Goal: Find specific page/section: Locate a particular part of the current website

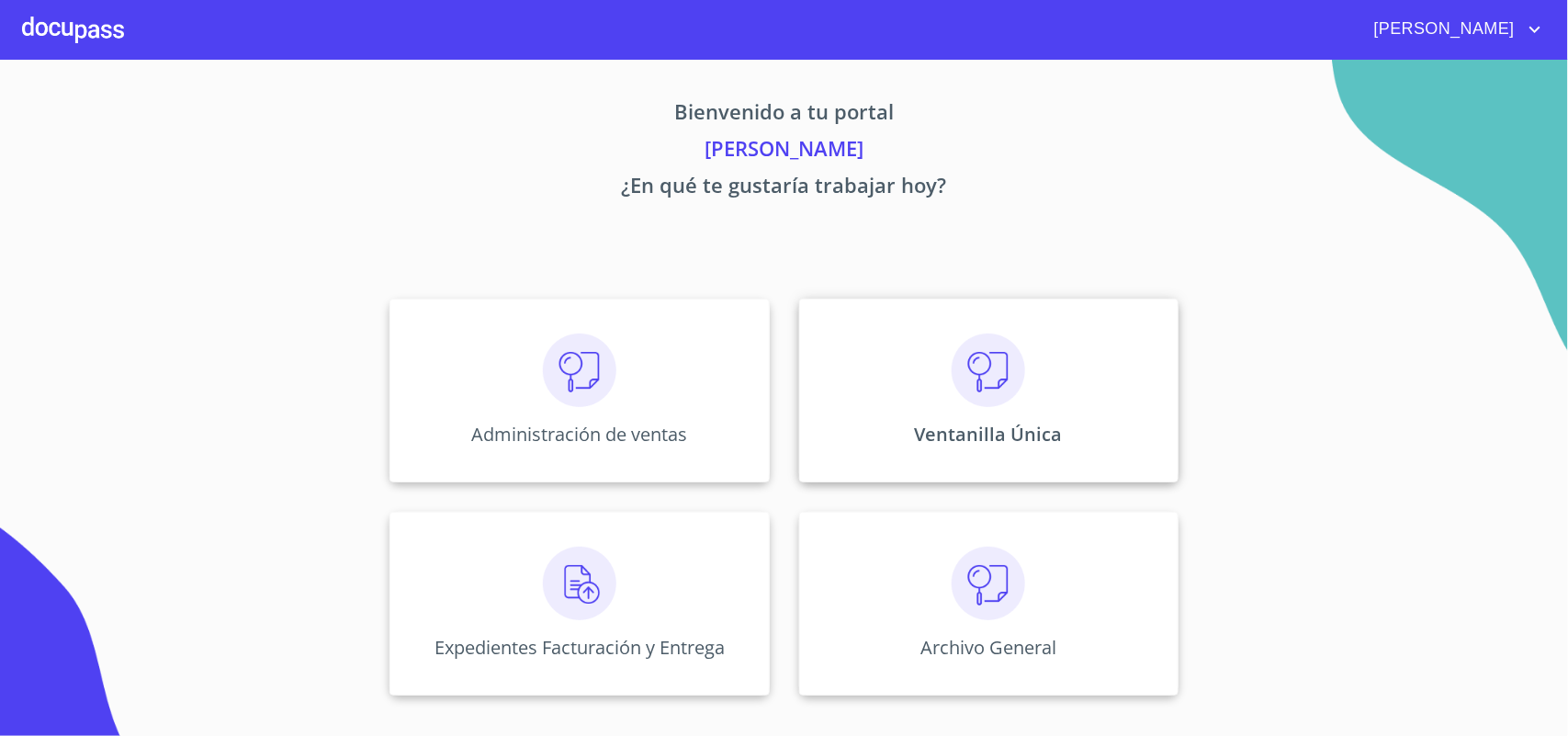
click at [998, 344] on img at bounding box center [988, 370] width 73 height 73
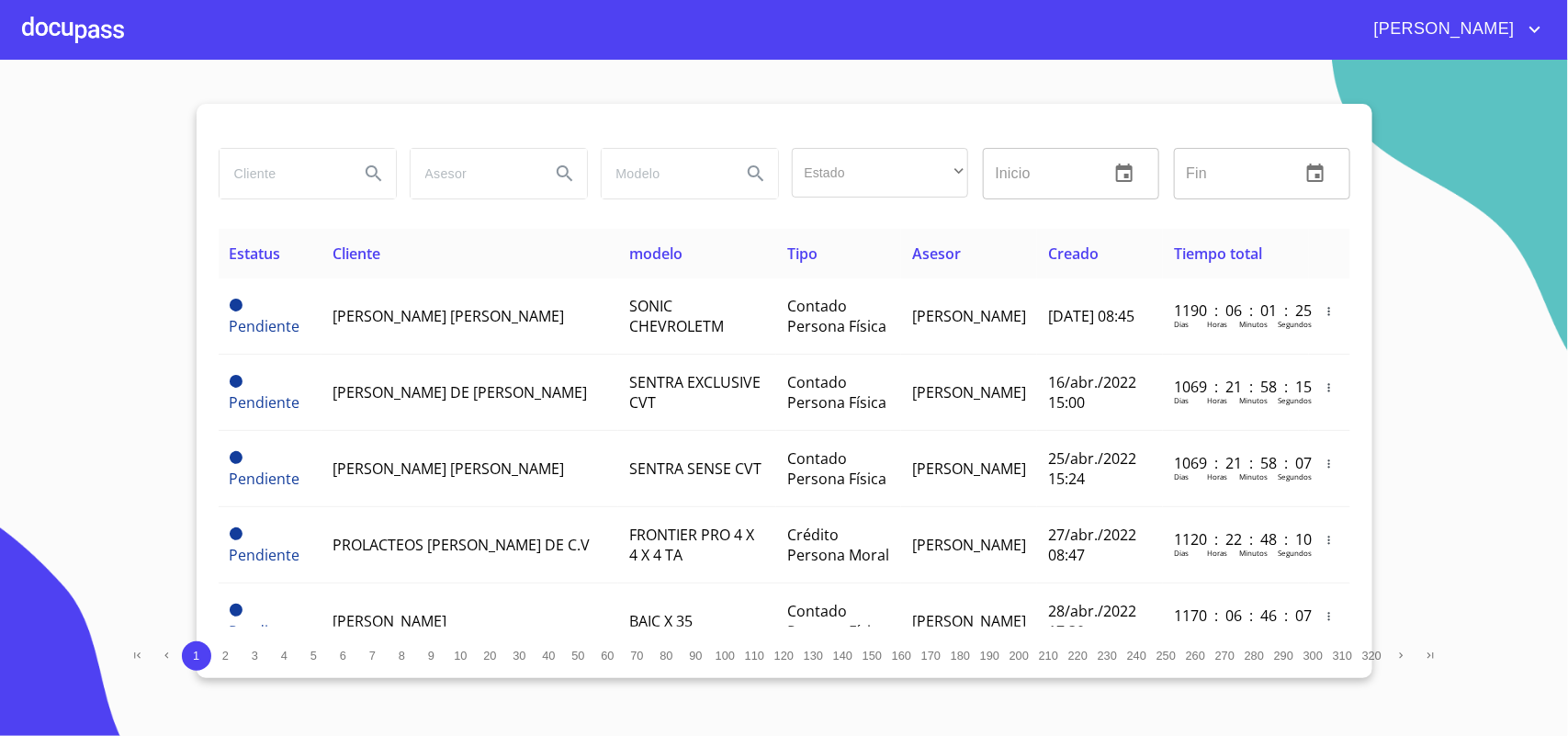
click at [309, 177] on input "search" at bounding box center [281, 173] width 125 height 50
type input "[PERSON_NAME]"
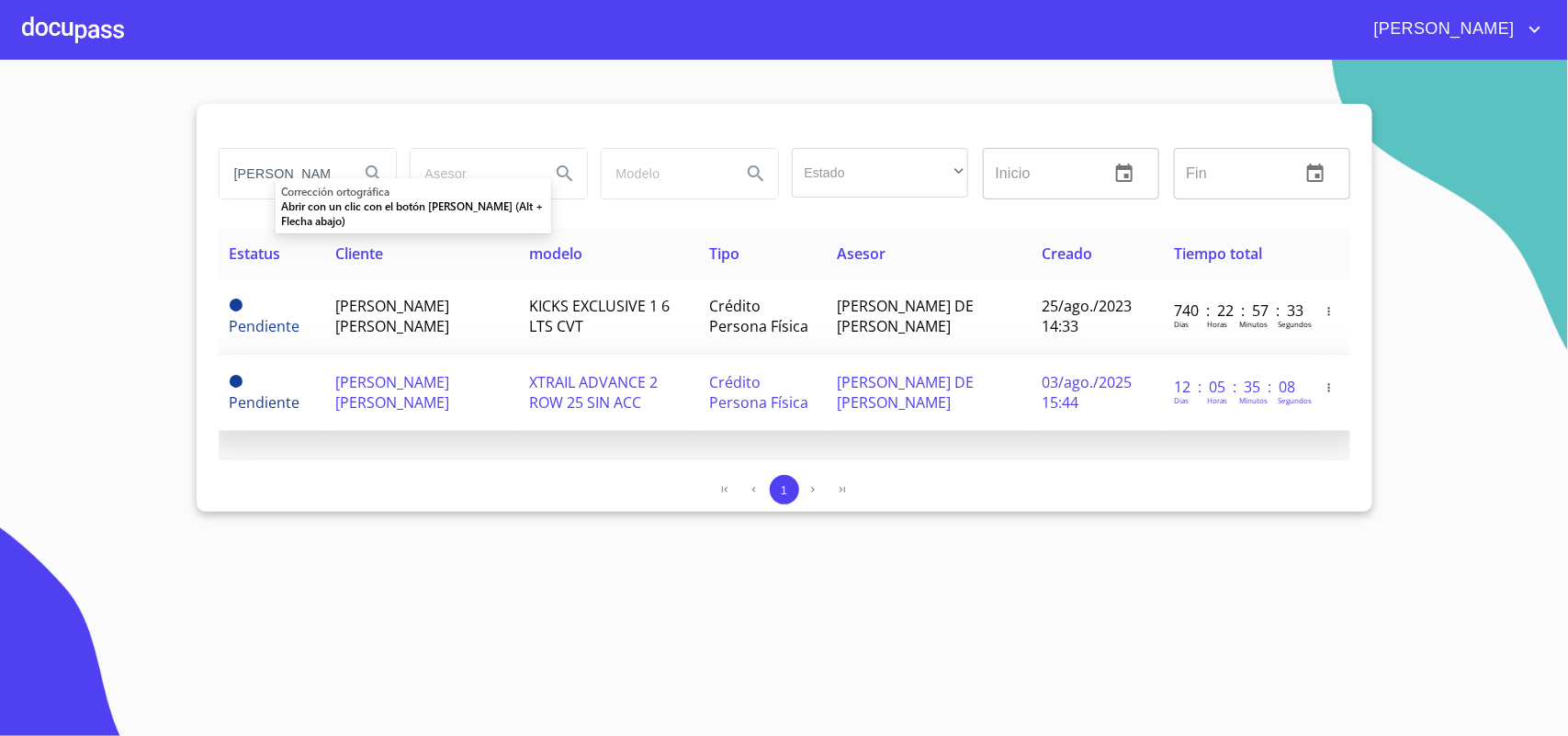
click at [391, 385] on span "[PERSON_NAME] [PERSON_NAME]" at bounding box center [391, 392] width 113 height 40
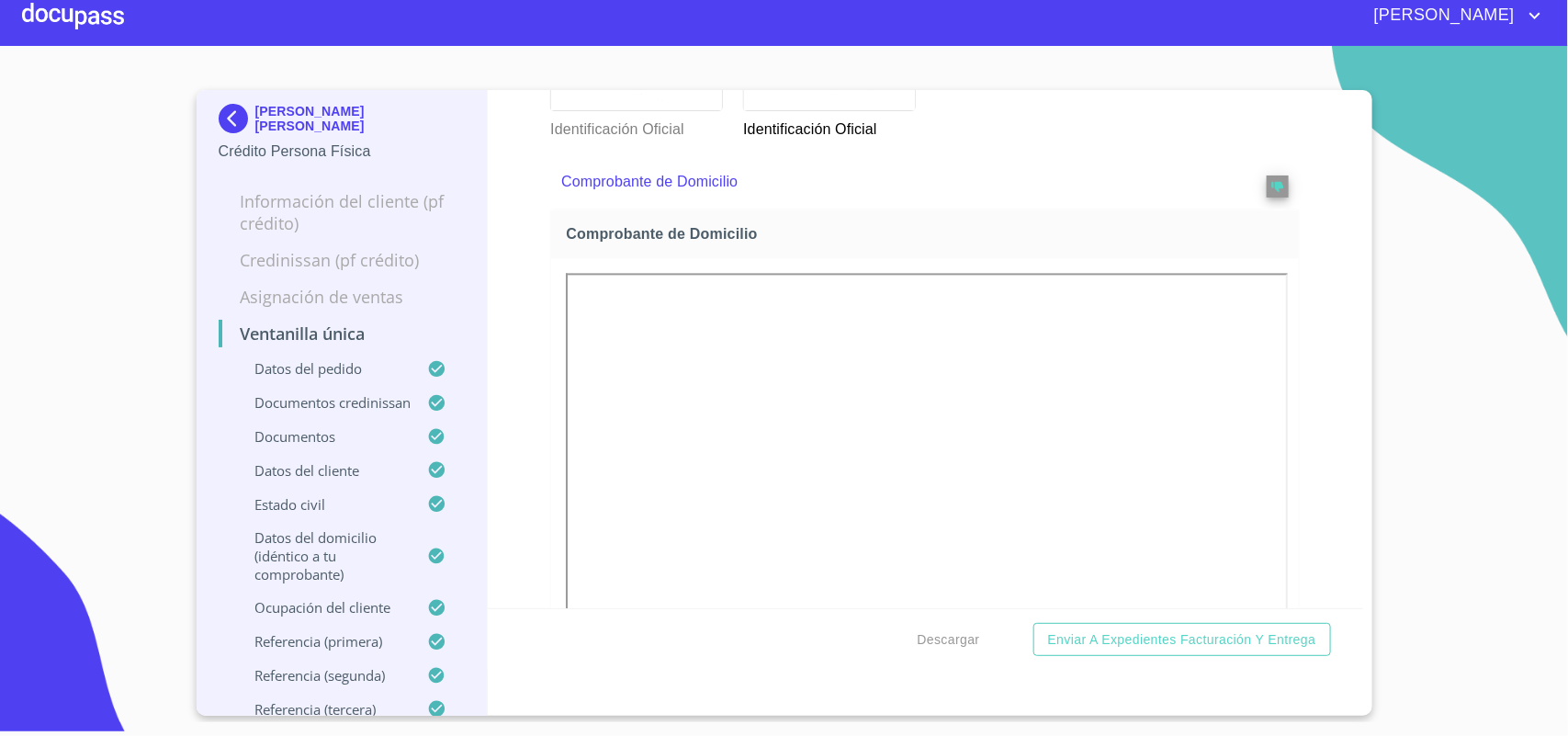
scroll to position [2200, 0]
